Goal: Transaction & Acquisition: Purchase product/service

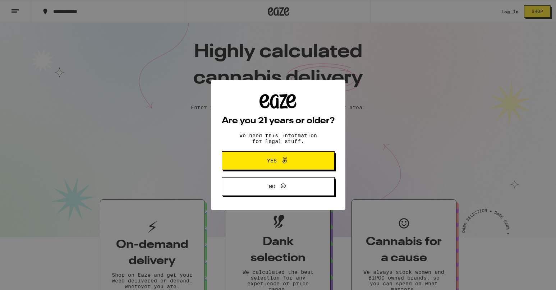
click at [310, 160] on button "Yes" at bounding box center [278, 160] width 113 height 19
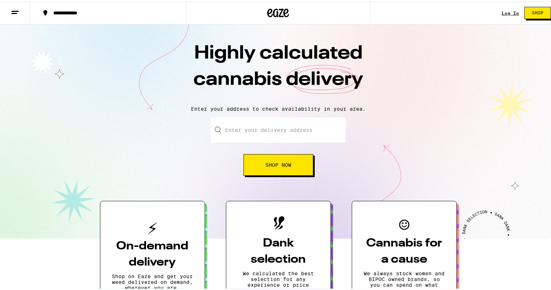
click at [266, 128] on input "Enter your delivery address" at bounding box center [278, 128] width 135 height 25
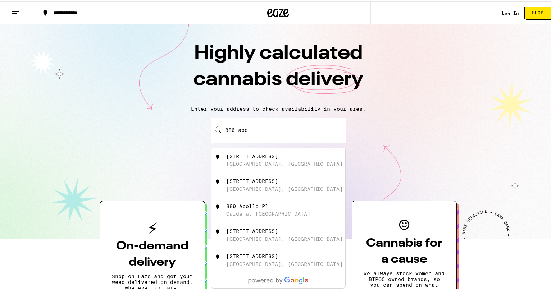
click at [260, 158] on div "[STREET_ADDRESS]" at bounding box center [252, 155] width 52 height 6
type input "[STREET_ADDRESS]"
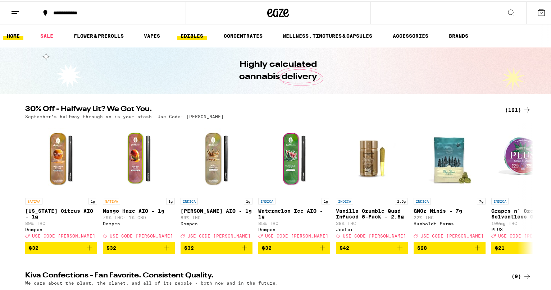
click at [192, 35] on link "EDIBLES" at bounding box center [192, 34] width 30 height 9
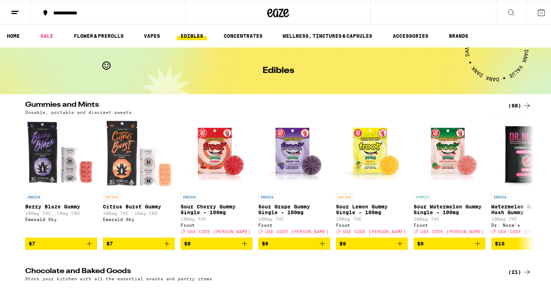
click at [506, 9] on icon at bounding box center [510, 11] width 9 height 9
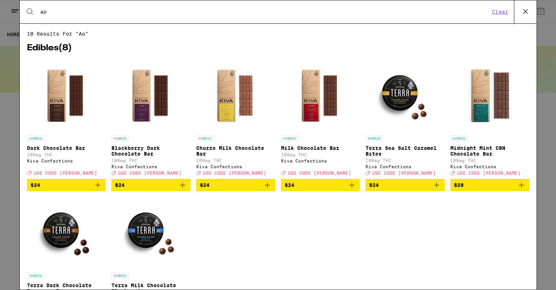
type input "a"
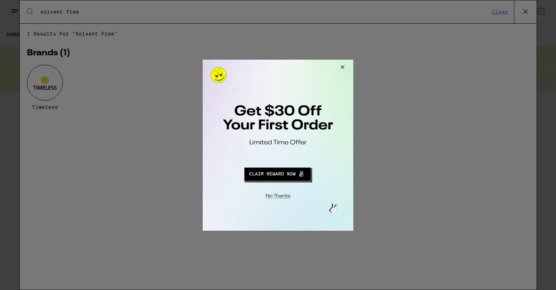
type input "solvent free"
click at [342, 67] on button "Close Modal" at bounding box center [341, 67] width 19 height 17
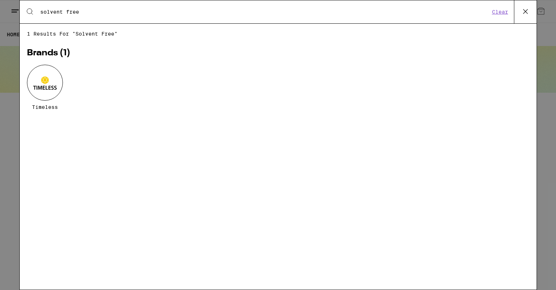
click at [40, 90] on div at bounding box center [45, 83] width 36 height 36
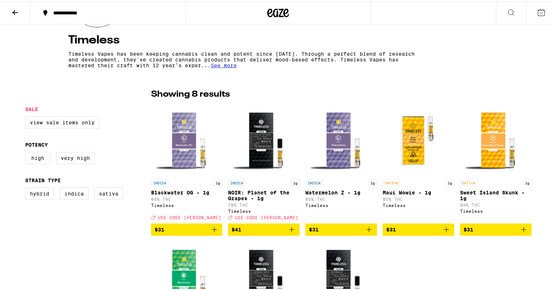
scroll to position [126, 0]
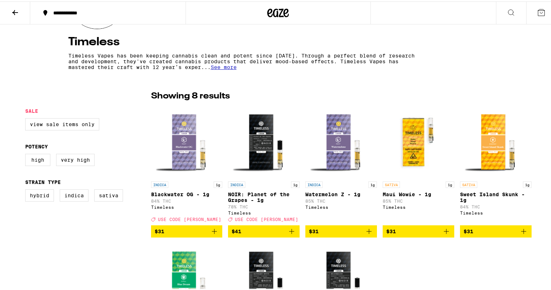
click at [211, 66] on span "See more" at bounding box center [224, 66] width 26 height 6
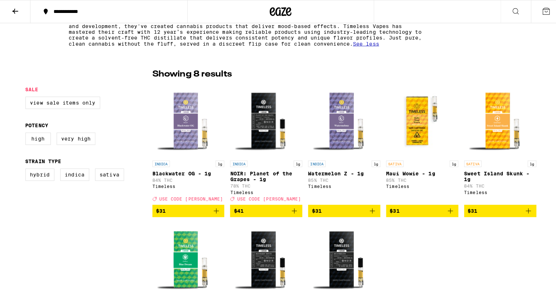
scroll to position [162, 0]
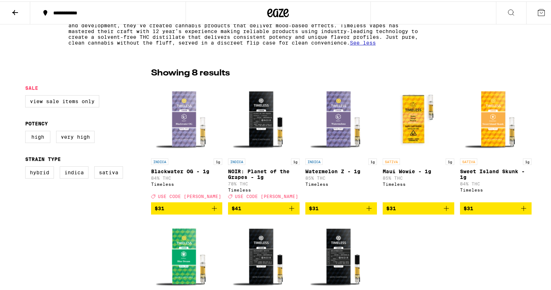
click at [415, 134] on img "Open page for Maui Wowie - 1g from Timeless" at bounding box center [418, 118] width 72 height 72
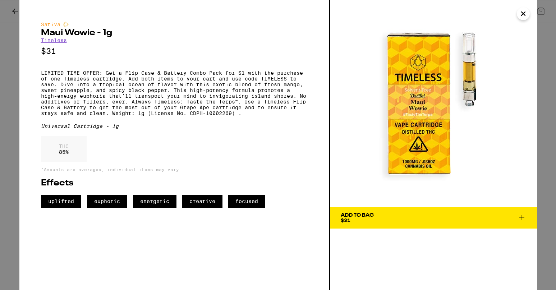
click at [374, 218] on div "Add To Bag $31" at bounding box center [357, 218] width 33 height 10
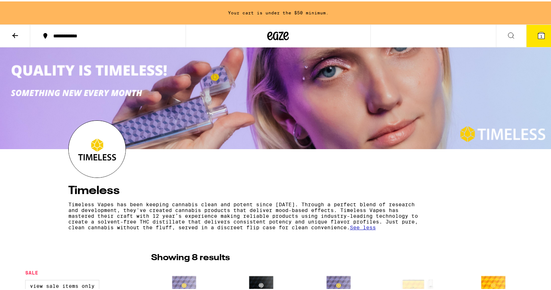
click at [13, 34] on icon at bounding box center [15, 34] width 6 height 5
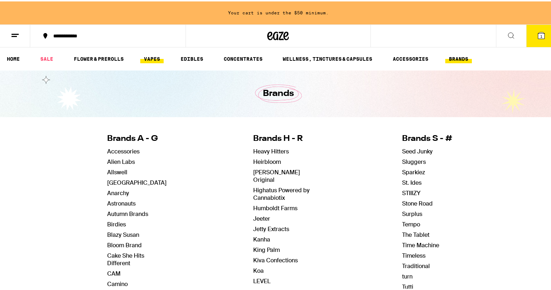
click at [154, 57] on link "VAPES" at bounding box center [151, 57] width 23 height 9
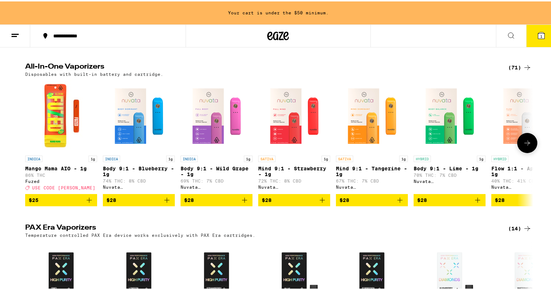
scroll to position [234, 0]
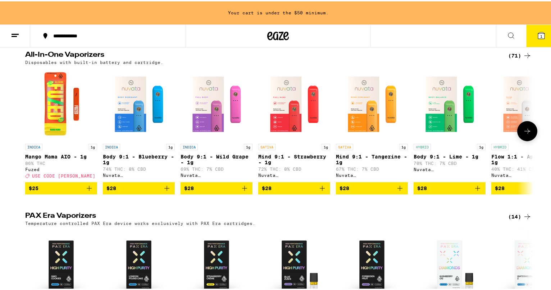
click at [526, 134] on icon at bounding box center [527, 129] width 9 height 9
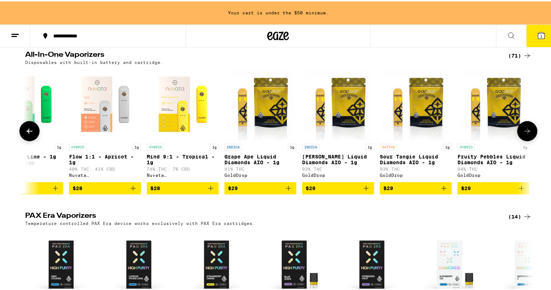
scroll to position [0, 428]
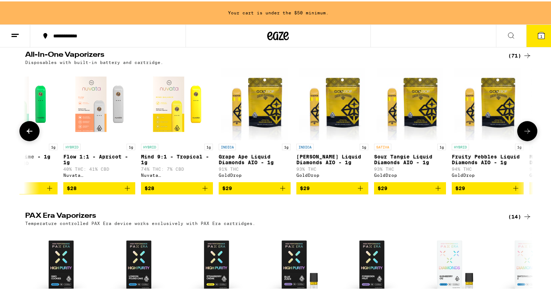
click at [333, 157] on div "INDICA 1g [PERSON_NAME] Liquid Diamonds AIO - 1g 93% THC GoldDrop" at bounding box center [332, 159] width 72 height 35
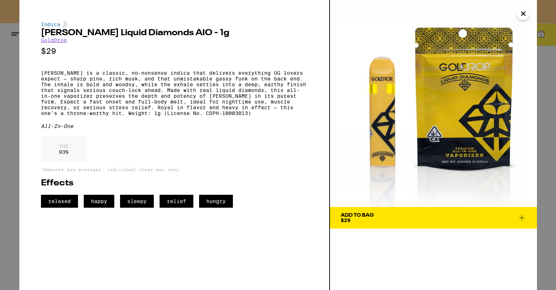
click at [522, 13] on icon "Close" at bounding box center [524, 14] width 4 height 4
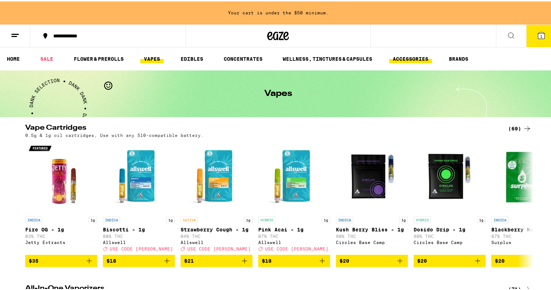
click at [407, 56] on link "ACCESSORIES" at bounding box center [410, 57] width 43 height 9
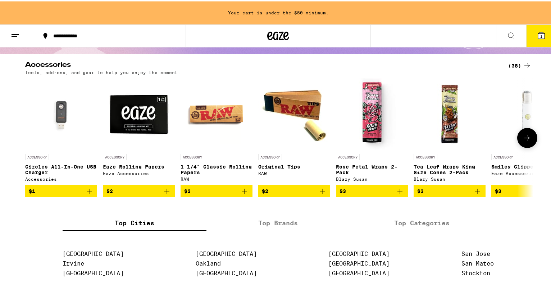
scroll to position [54, 0]
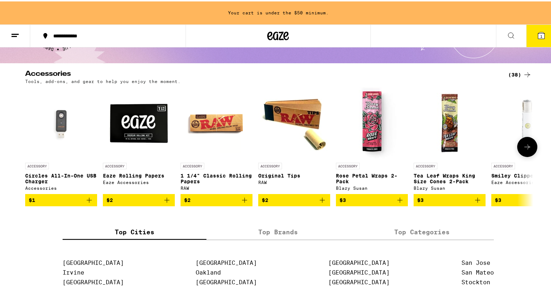
click at [528, 145] on icon at bounding box center [527, 145] width 9 height 9
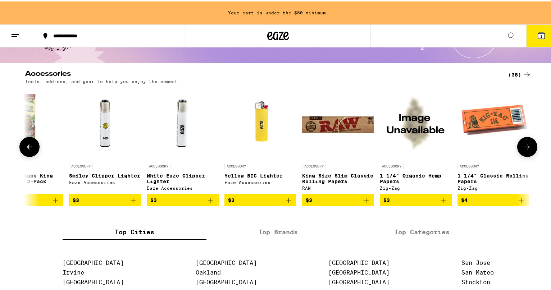
scroll to position [0, 428]
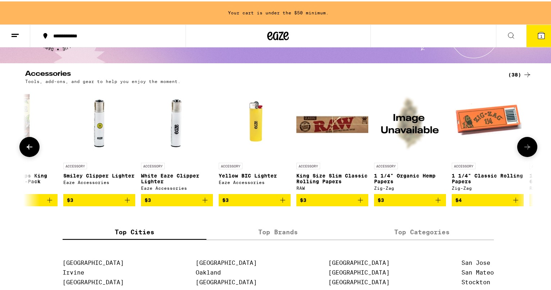
click at [527, 145] on icon at bounding box center [527, 145] width 9 height 9
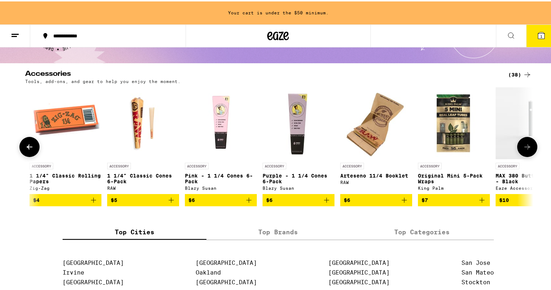
scroll to position [0, 855]
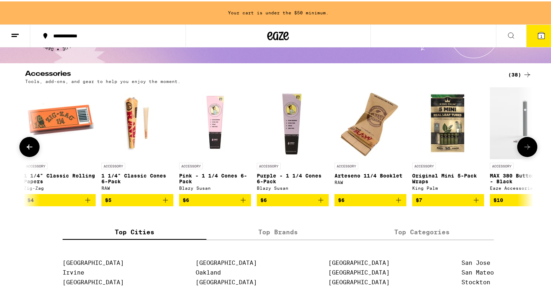
click at [527, 144] on icon at bounding box center [527, 145] width 9 height 9
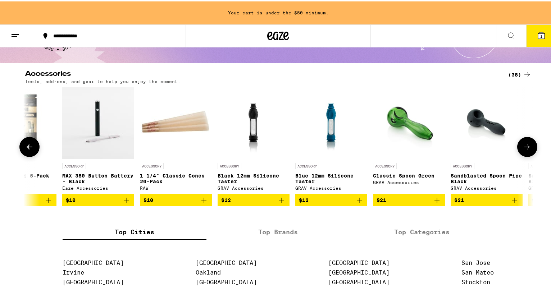
scroll to position [0, 1283]
click at [522, 141] on button at bounding box center [527, 146] width 20 height 20
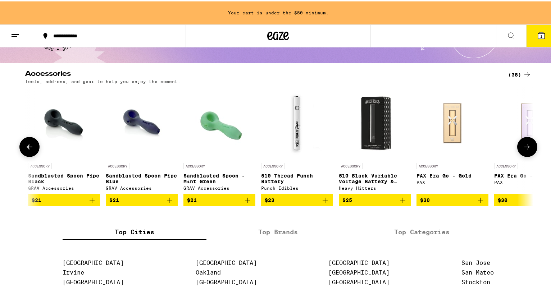
scroll to position [0, 1711]
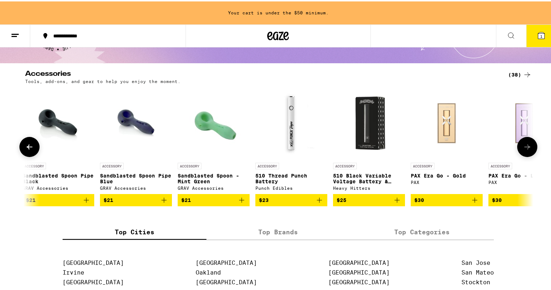
click at [519, 143] on button at bounding box center [527, 146] width 20 height 20
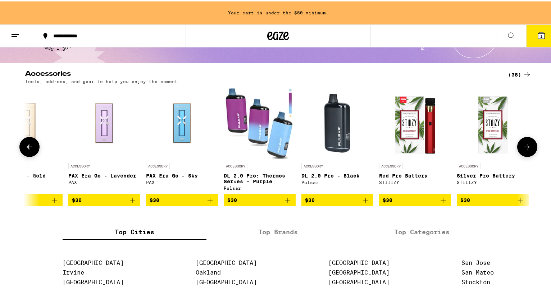
scroll to position [0, 2139]
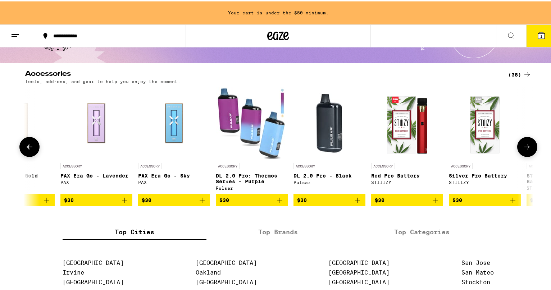
click at [26, 147] on icon at bounding box center [29, 145] width 9 height 9
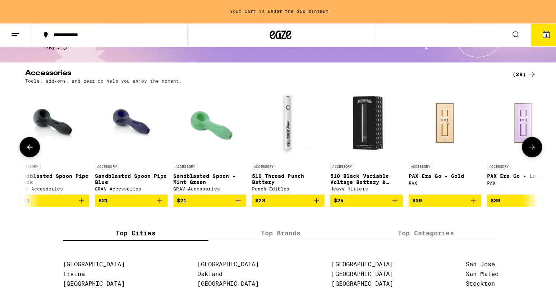
scroll to position [0, 1711]
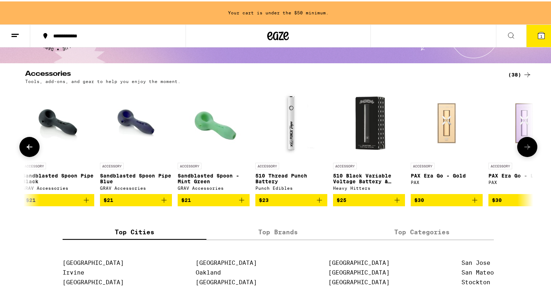
click at [358, 180] on p "510 Black Variable Voltage Battery & Charger" at bounding box center [369, 177] width 72 height 12
